Goal: Task Accomplishment & Management: Use online tool/utility

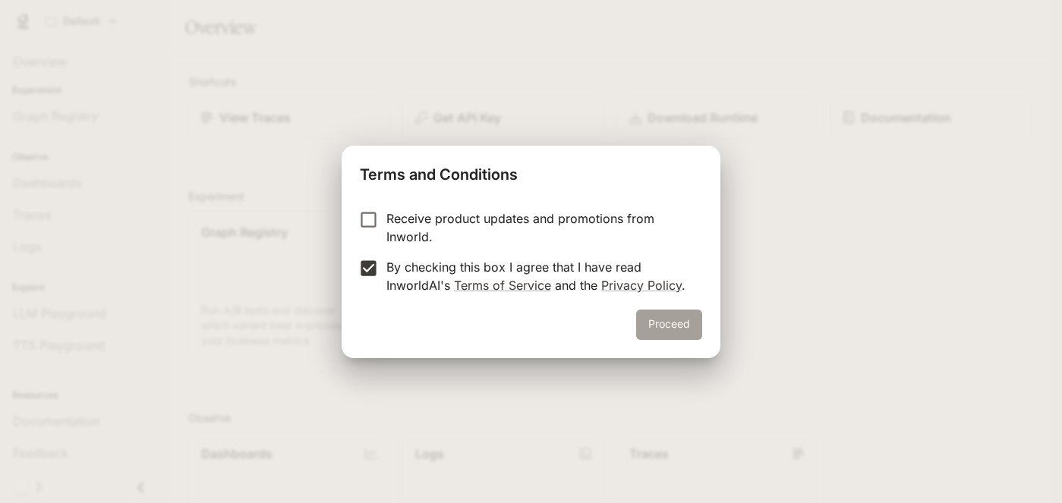
click at [685, 330] on button "Proceed" at bounding box center [669, 325] width 66 height 30
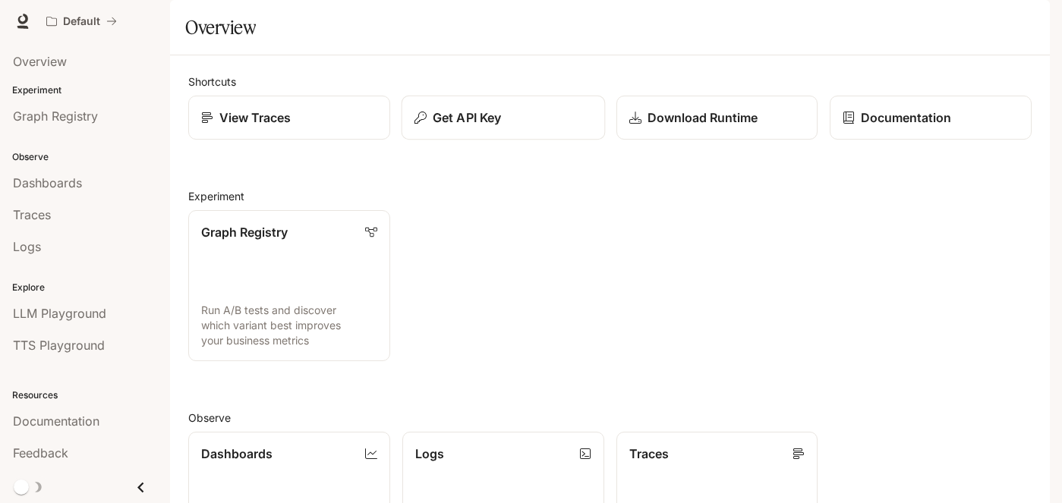
click at [488, 127] on p "Get API Key" at bounding box center [467, 118] width 68 height 18
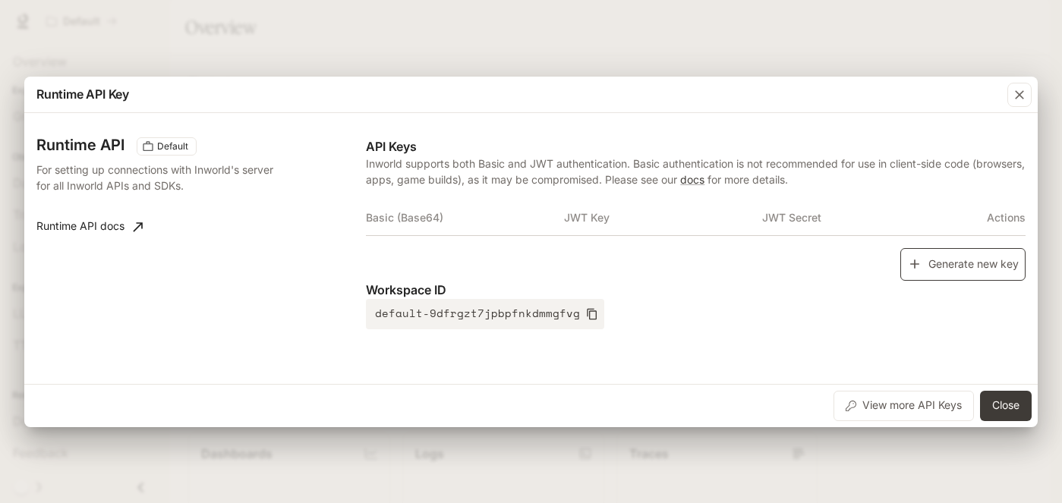
click at [955, 268] on button "Generate new key" at bounding box center [963, 264] width 125 height 33
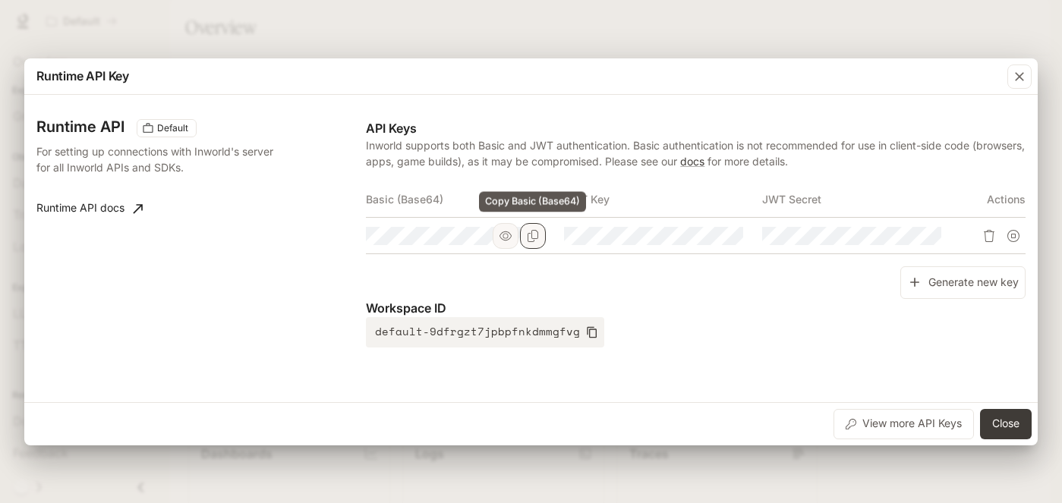
click at [538, 238] on icon "Copy Basic (Base64)" at bounding box center [533, 236] width 12 height 12
click at [1021, 83] on icon "button" at bounding box center [1019, 76] width 15 height 15
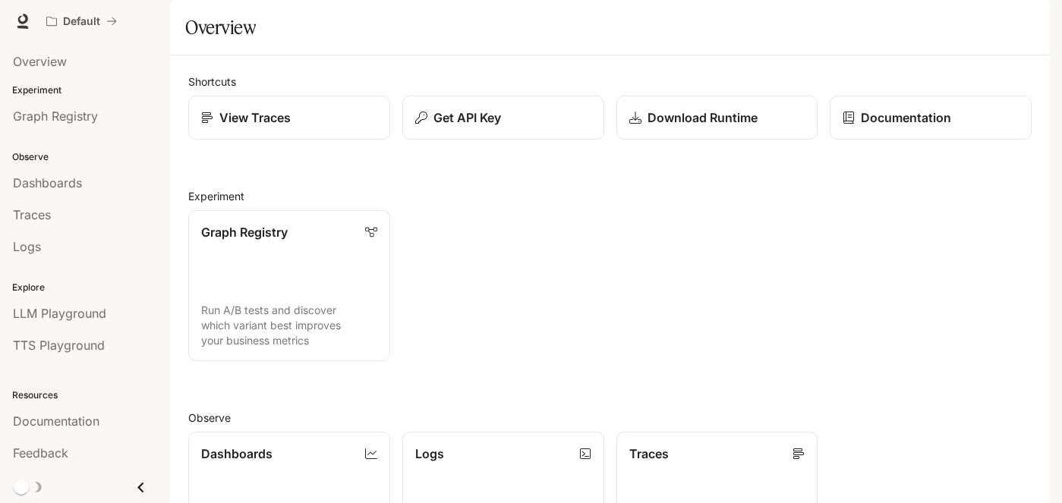
click at [721, 334] on div "Graph Registry Run A/B tests and discover which variant best improves your busi…" at bounding box center [604, 279] width 856 height 163
click at [62, 292] on p "Explore" at bounding box center [85, 288] width 170 height 14
click at [63, 310] on span "LLM Playground" at bounding box center [59, 314] width 93 height 18
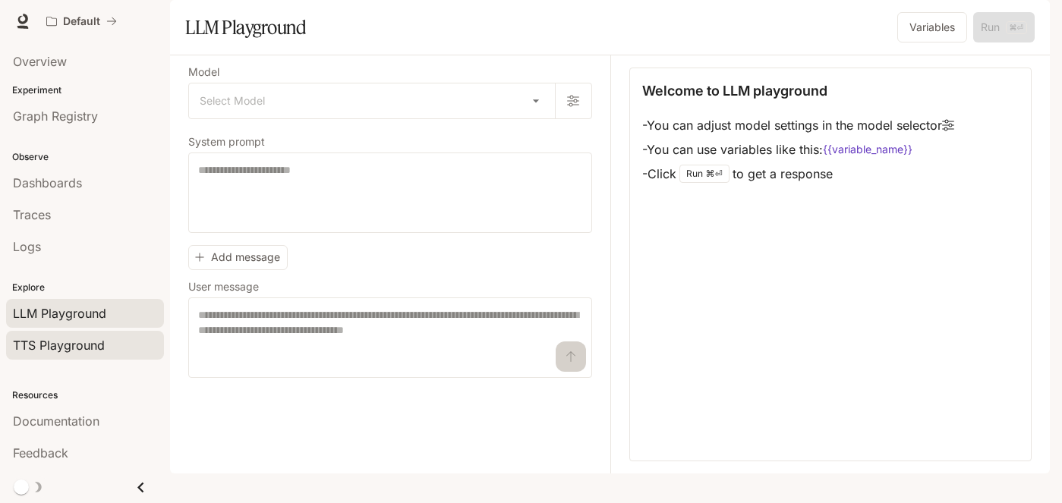
click at [74, 346] on span "TTS Playground" at bounding box center [59, 345] width 92 height 18
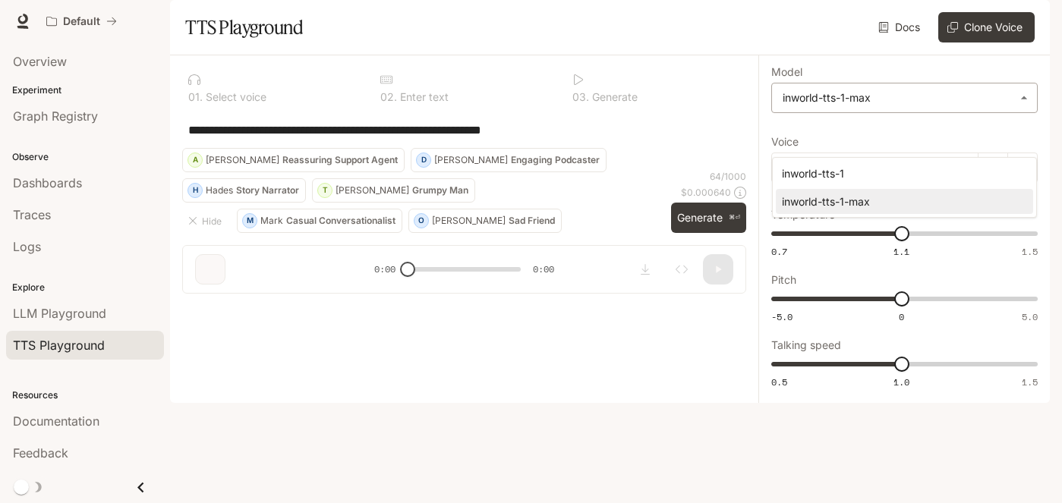
click at [910, 147] on body "**********" at bounding box center [531, 251] width 1062 height 503
click at [853, 112] on div at bounding box center [531, 251] width 1062 height 503
